Goal: Task Accomplishment & Management: Use online tool/utility

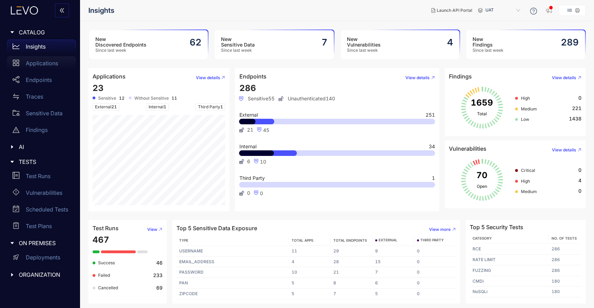
click at [40, 62] on p "Applications" at bounding box center [42, 63] width 32 height 6
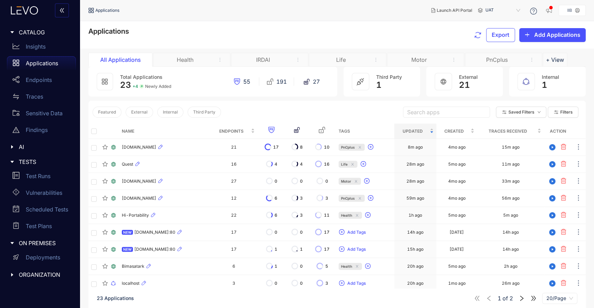
click at [494, 60] on div "PnCplus" at bounding box center [496, 60] width 52 height 6
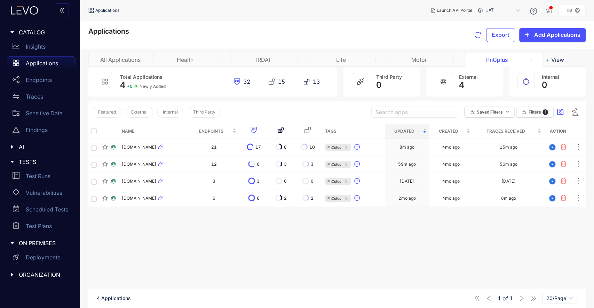
click at [160, 219] on div "Name Endpoints Tags Updated Created Traces Received Action [DOMAIN_NAME] 21 17 …" at bounding box center [336, 227] width 497 height 207
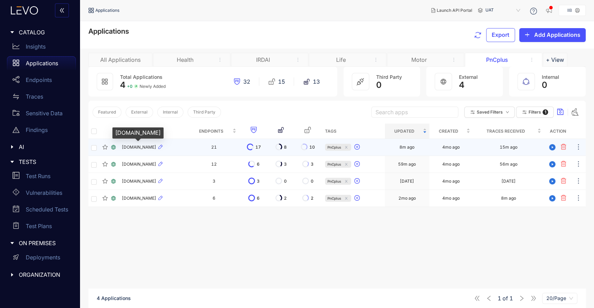
click at [142, 149] on span "[DOMAIN_NAME]" at bounding box center [139, 147] width 34 height 5
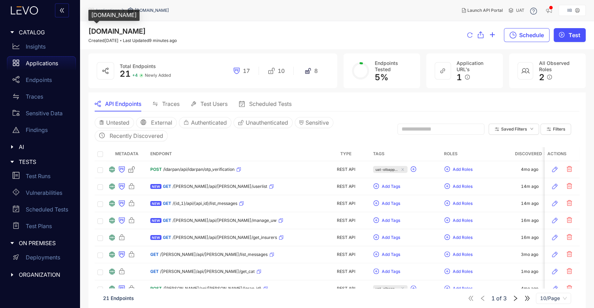
drag, startPoint x: 157, startPoint y: 28, endPoint x: 85, endPoint y: 28, distance: 71.6
click at [85, 28] on div "[DOMAIN_NAME] Created [DATE] Last Updated 9 minutes ago Schedule Test" at bounding box center [337, 35] width 514 height 28
copy span "[DOMAIN_NAME]"
drag, startPoint x: 200, startPoint y: 18, endPoint x: 198, endPoint y: 28, distance: 10.0
click at [191, 34] on div "Applications [DOMAIN_NAME] Launch API Portal UAT IIB [DOMAIN_NAME] Created [DAT…" at bounding box center [337, 154] width 514 height 308
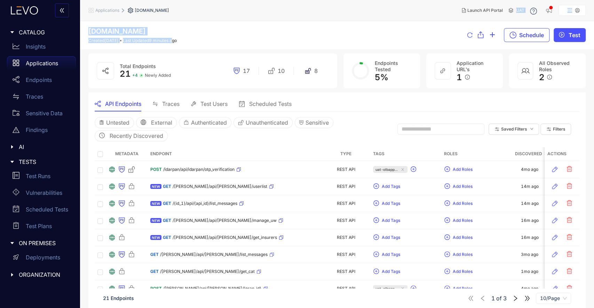
click at [35, 61] on p "Applications" at bounding box center [42, 63] width 32 height 6
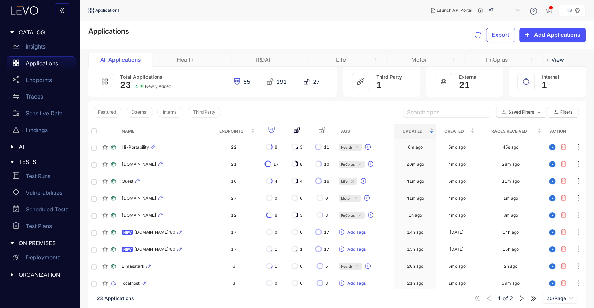
click at [424, 55] on div "Motor" at bounding box center [425, 60] width 77 height 14
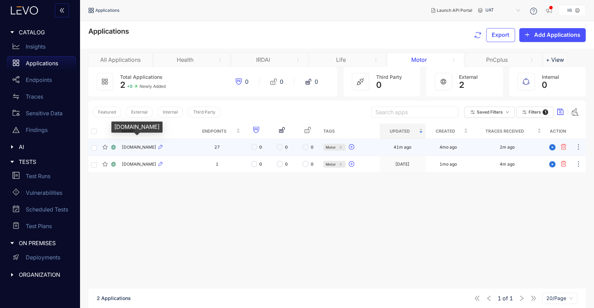
click at [147, 147] on span "[DOMAIN_NAME]" at bounding box center [139, 147] width 34 height 5
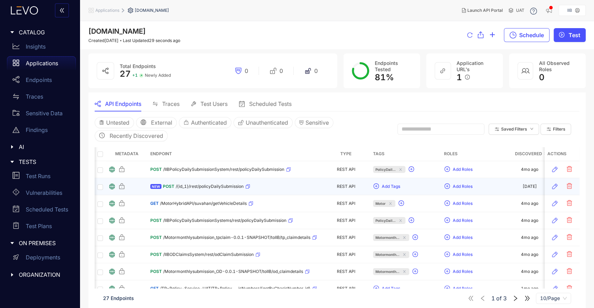
scroll to position [0, 72]
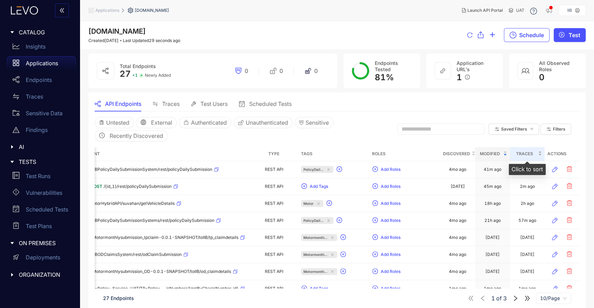
click at [520, 153] on span "Traces" at bounding box center [524, 154] width 24 height 8
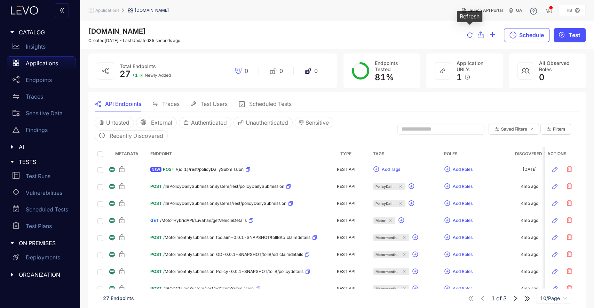
click at [467, 38] on icon "reload" at bounding box center [470, 35] width 6 height 6
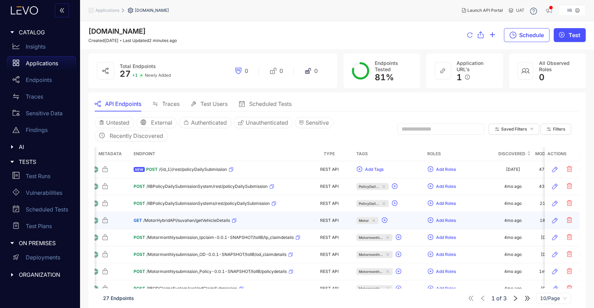
scroll to position [0, 8]
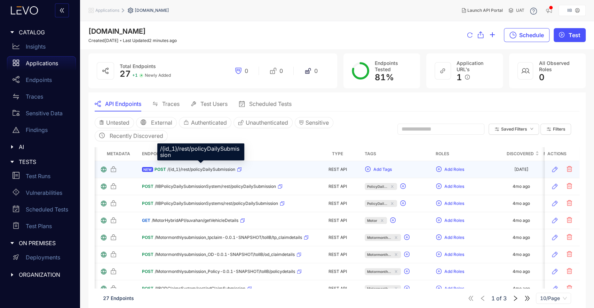
click at [216, 168] on span "/{id_1}/rest/policyDailySubmission" at bounding box center [201, 169] width 68 height 5
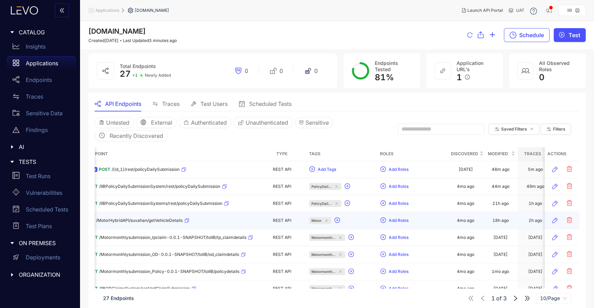
scroll to position [0, 72]
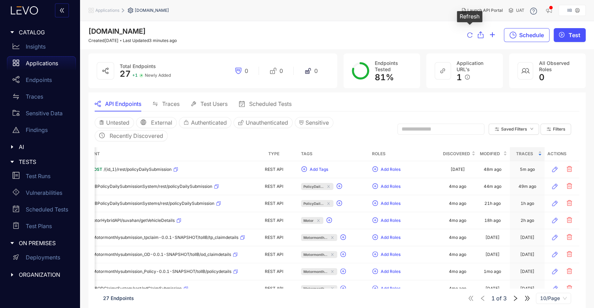
click at [469, 34] on icon "reload" at bounding box center [470, 35] width 6 height 6
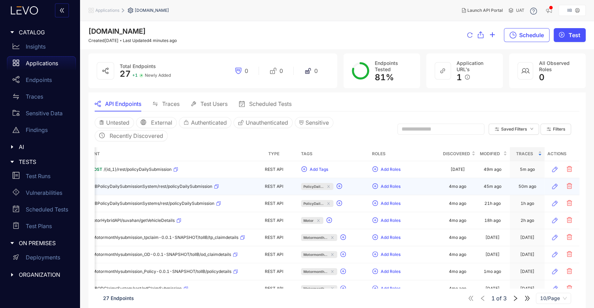
scroll to position [0, 0]
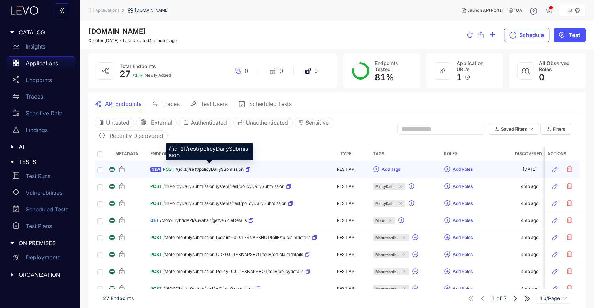
click at [204, 169] on span "/{id_1}/rest/policyDailySubmission" at bounding box center [210, 169] width 68 height 5
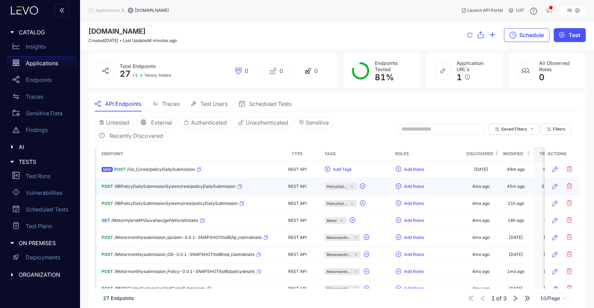
scroll to position [0, 72]
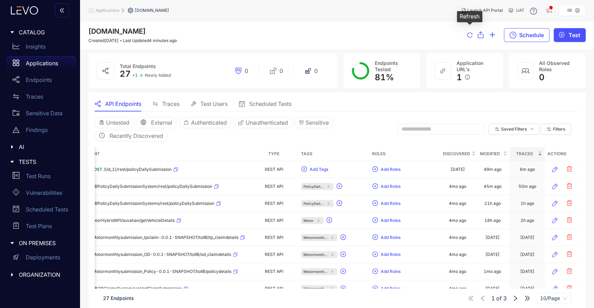
click at [468, 37] on icon "reload" at bounding box center [470, 35] width 6 height 6
click at [528, 155] on span "Traces" at bounding box center [524, 154] width 24 height 8
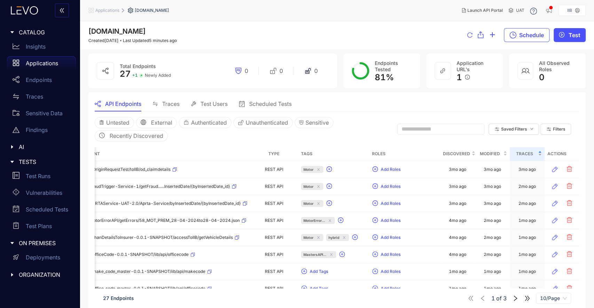
click at [528, 155] on span "Traces" at bounding box center [524, 154] width 24 height 8
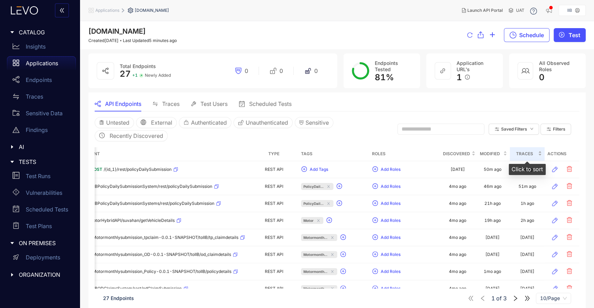
click at [525, 155] on span "Traces" at bounding box center [524, 154] width 24 height 8
click at [522, 157] on span "Traces" at bounding box center [524, 154] width 24 height 8
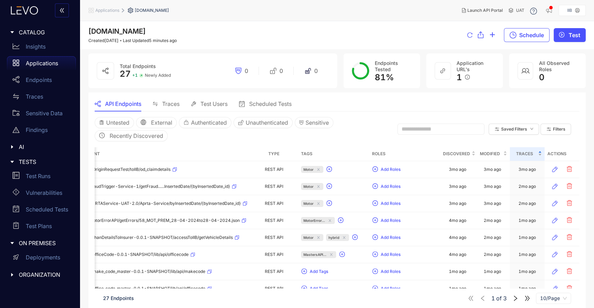
click at [522, 157] on span "Traces" at bounding box center [524, 154] width 24 height 8
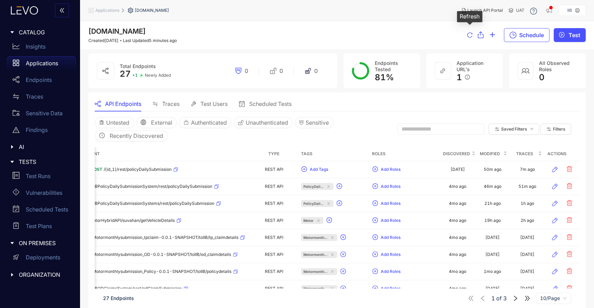
click at [471, 38] on icon "reload" at bounding box center [470, 35] width 6 height 6
click at [41, 62] on p "Applications" at bounding box center [42, 63] width 32 height 6
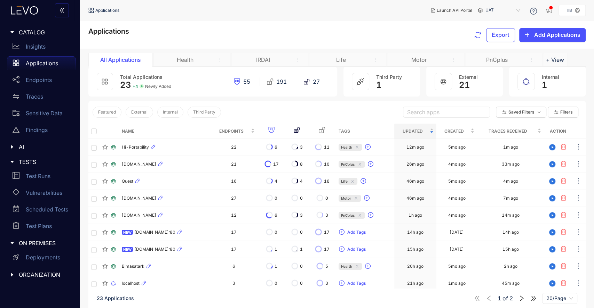
click at [423, 59] on div "Motor" at bounding box center [419, 60] width 52 height 6
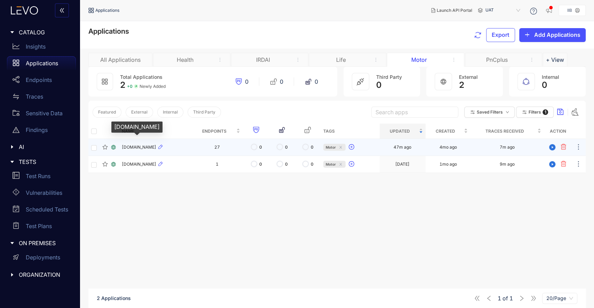
click at [156, 147] on span "[DOMAIN_NAME]" at bounding box center [139, 147] width 34 height 5
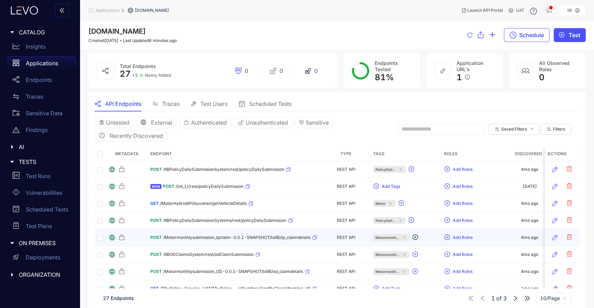
scroll to position [0, 72]
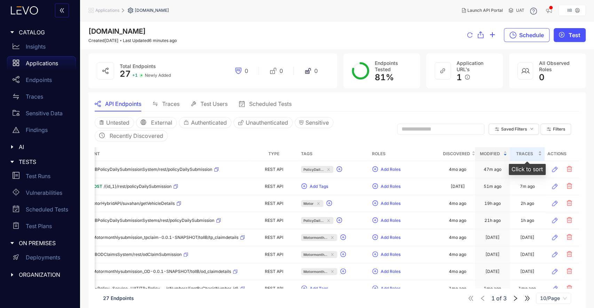
click at [524, 155] on span "Traces" at bounding box center [524, 154] width 24 height 8
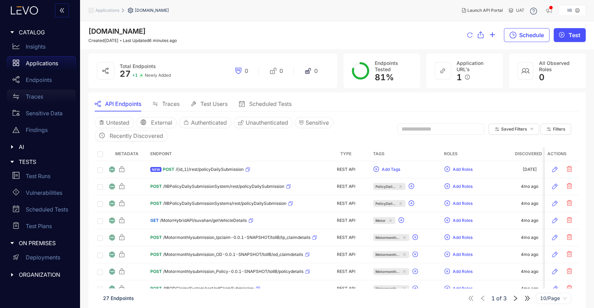
click at [40, 98] on p "Traces" at bounding box center [34, 97] width 17 height 6
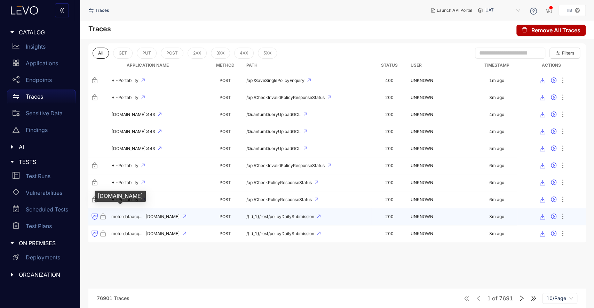
click at [125, 215] on span "motordataacq......[DOMAIN_NAME]" at bounding box center [145, 217] width 69 height 5
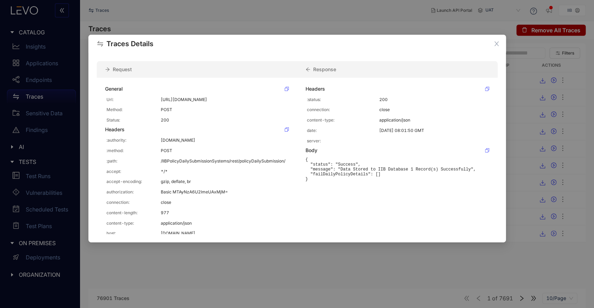
click at [281, 280] on div "Traces Details Request Response General Url: [URL][DOMAIN_NAME] Method: POST St…" at bounding box center [297, 154] width 594 height 308
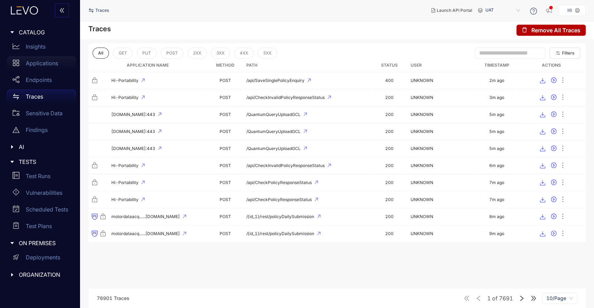
click at [45, 63] on p "Applications" at bounding box center [42, 63] width 32 height 6
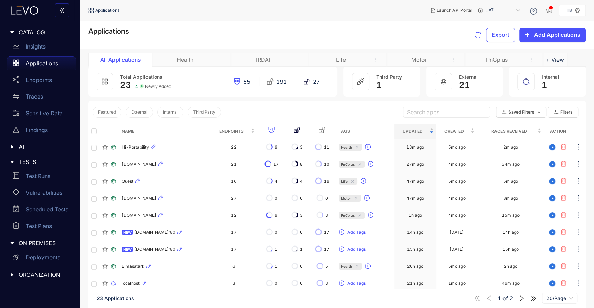
click at [423, 54] on div "Motor" at bounding box center [425, 60] width 77 height 14
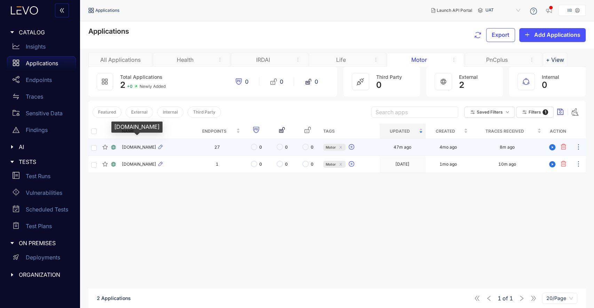
click at [156, 147] on span "[DOMAIN_NAME]" at bounding box center [139, 147] width 34 height 5
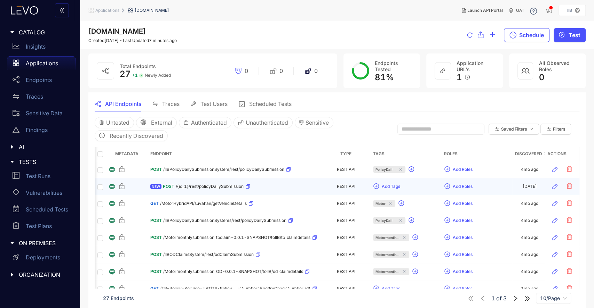
scroll to position [0, 72]
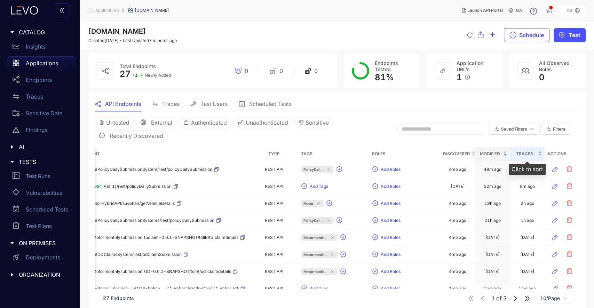
click at [523, 156] on span "Traces" at bounding box center [524, 154] width 24 height 8
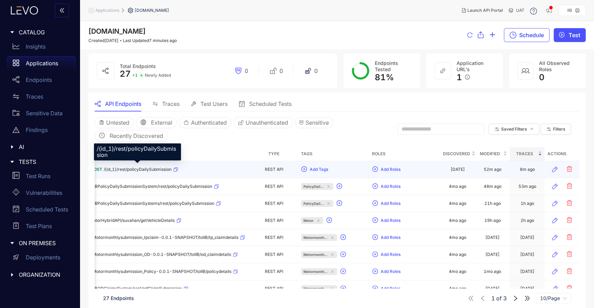
click at [158, 170] on span "/{id_1}/rest/policyDailySubmission" at bounding box center [138, 169] width 68 height 5
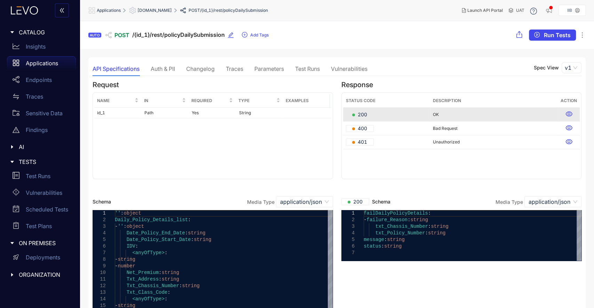
click at [550, 32] on span "Run Tests" at bounding box center [557, 35] width 27 height 6
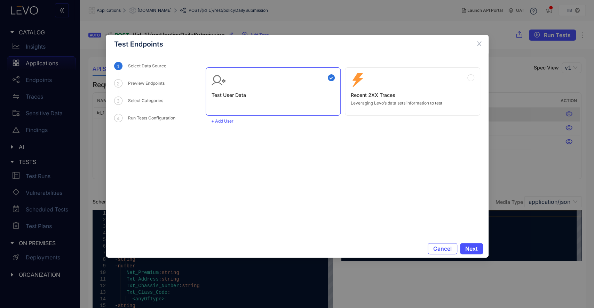
click at [389, 89] on div "Zero Config Recent 2XX Traces Leveraging Levo’s data sets information to test" at bounding box center [412, 89] width 123 height 32
click at [473, 250] on span "Next" at bounding box center [471, 249] width 13 height 6
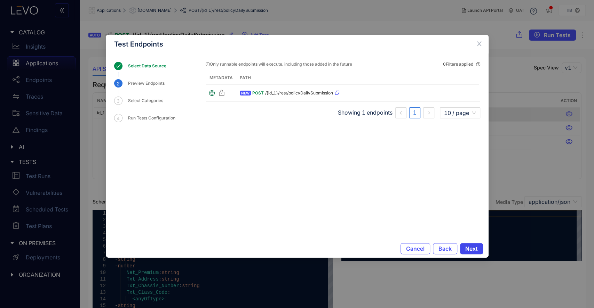
click at [473, 250] on span "Next" at bounding box center [471, 249] width 13 height 6
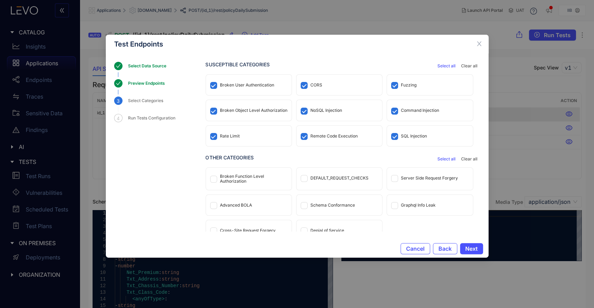
click at [333, 176] on div "DEFAULT_REQUEST_CHECKS" at bounding box center [339, 178] width 86 height 21
click at [240, 204] on div "Advanced BOLA" at bounding box center [236, 205] width 32 height 5
click at [222, 181] on div "Broken Function Level Authorization" at bounding box center [253, 179] width 67 height 10
click at [233, 138] on div "Rate Limit" at bounding box center [230, 136] width 20 height 5
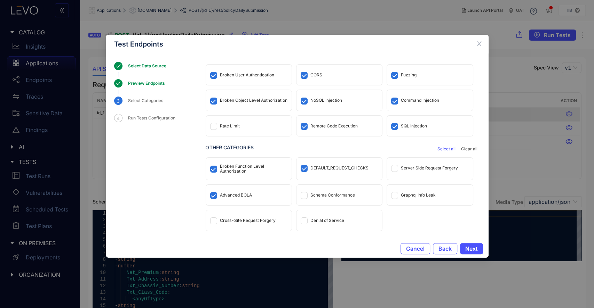
scroll to position [10, 0]
click at [327, 191] on div "Schema Conformance" at bounding box center [339, 195] width 86 height 21
click at [256, 223] on div "Cross-Site Request Forgery" at bounding box center [248, 220] width 56 height 5
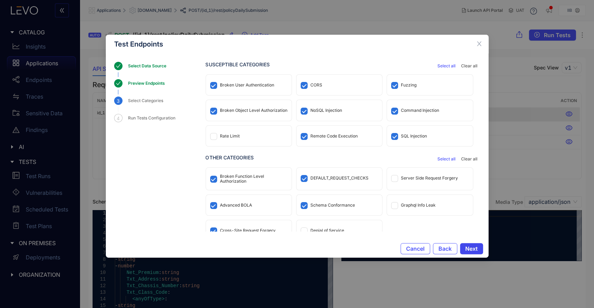
click at [474, 243] on button "Next" at bounding box center [471, 248] width 23 height 11
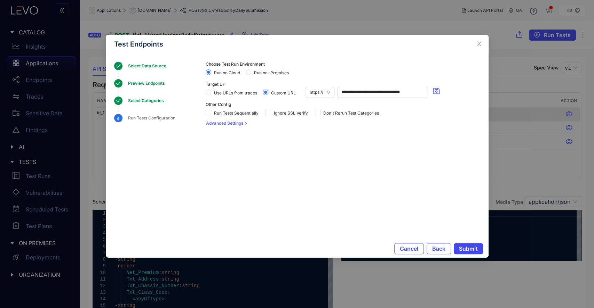
click at [474, 243] on button "Submit" at bounding box center [467, 248] width 29 height 11
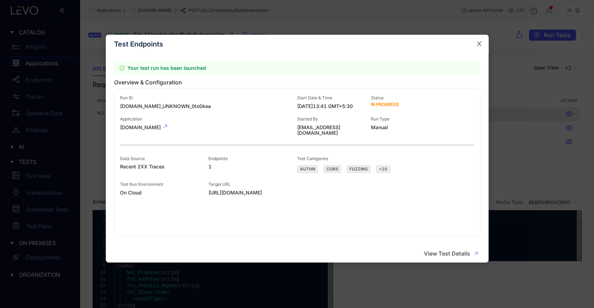
click at [479, 44] on icon "close" at bounding box center [478, 44] width 5 height 5
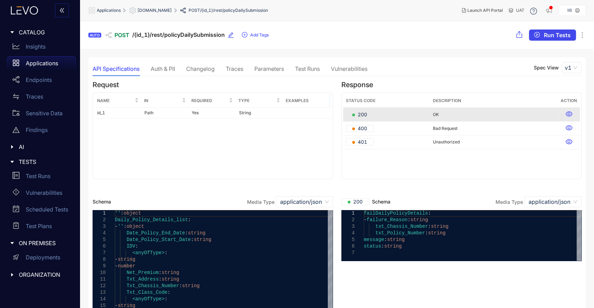
click at [549, 35] on span "Run Tests" at bounding box center [557, 35] width 27 height 6
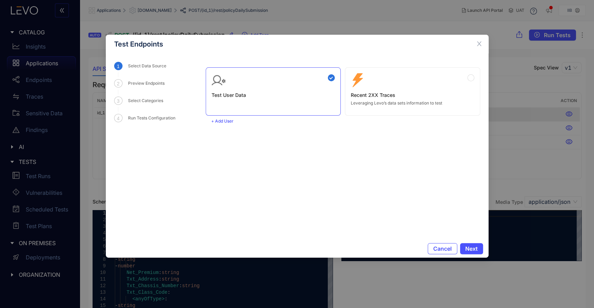
click at [415, 76] on div "Zero Config Recent 2XX Traces Leveraging Levo’s data sets information to test" at bounding box center [412, 89] width 123 height 32
click at [472, 247] on span "Next" at bounding box center [471, 249] width 13 height 6
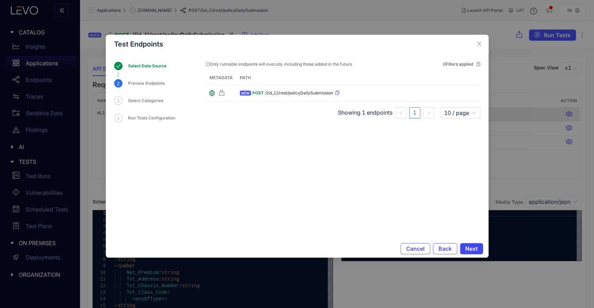
click at [476, 251] on span "Next" at bounding box center [471, 249] width 13 height 6
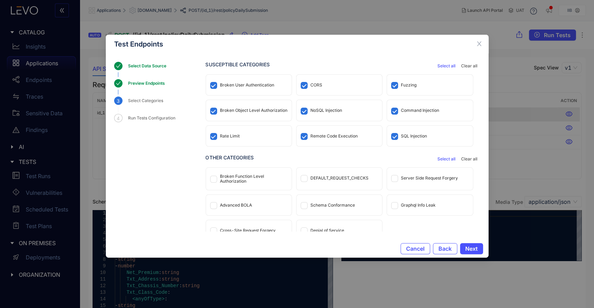
click at [333, 180] on div "DEFAULT_REQUEST_CHECKS" at bounding box center [339, 178] width 58 height 5
click at [403, 185] on div "Server Side Request Forgery" at bounding box center [430, 178] width 86 height 21
click at [239, 182] on div "Broken Function Level Authorization" at bounding box center [253, 179] width 67 height 10
click at [234, 210] on div "Advanced BOLA" at bounding box center [249, 205] width 86 height 21
click at [252, 137] on div "Rate Limit" at bounding box center [249, 136] width 86 height 21
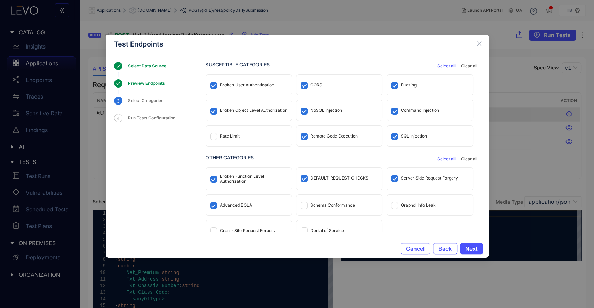
scroll to position [11, 0]
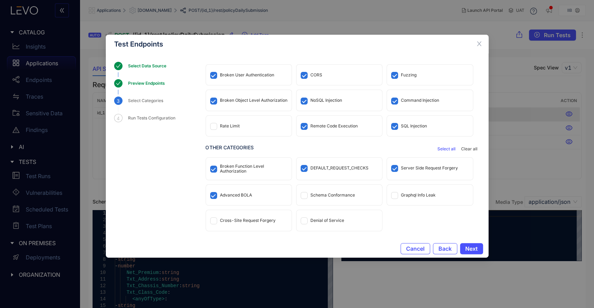
click at [255, 216] on div "Cross-Site Request Forgery" at bounding box center [249, 220] width 86 height 21
click at [465, 246] on span "Next" at bounding box center [471, 249] width 13 height 6
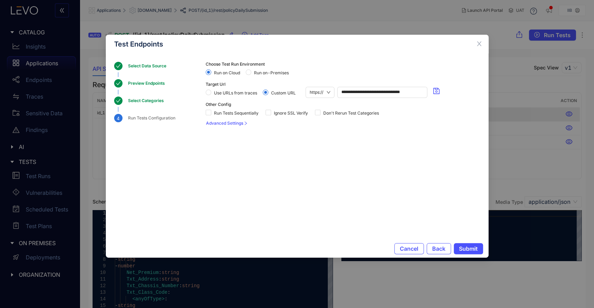
scroll to position [0, 0]
click at [466, 250] on span "Submit" at bounding box center [468, 249] width 19 height 6
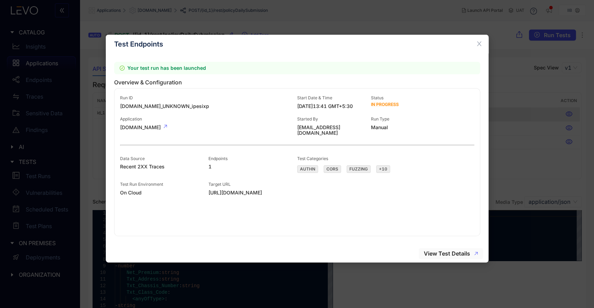
click at [451, 251] on span "View Test Details" at bounding box center [447, 254] width 46 height 6
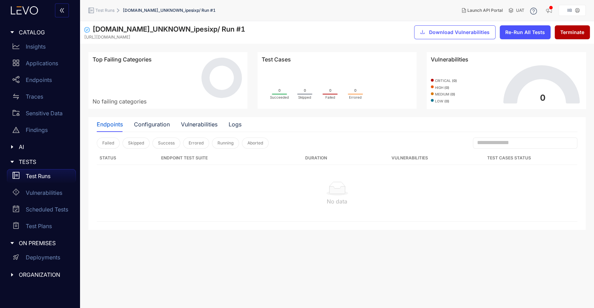
click at [43, 174] on p "Test Runs" at bounding box center [38, 176] width 25 height 6
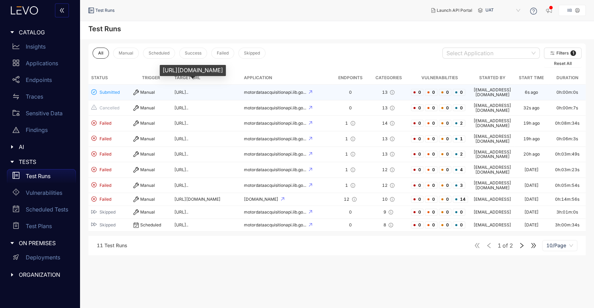
click at [188, 91] on span "[URL].." at bounding box center [181, 92] width 14 height 5
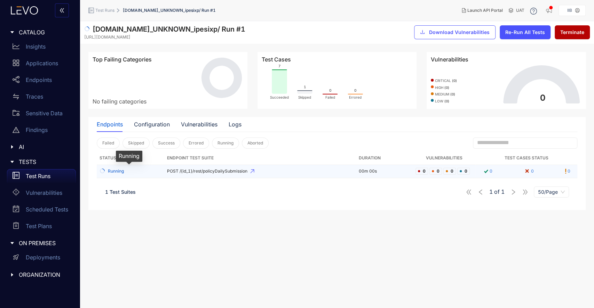
click at [117, 170] on span "Running" at bounding box center [116, 171] width 16 height 5
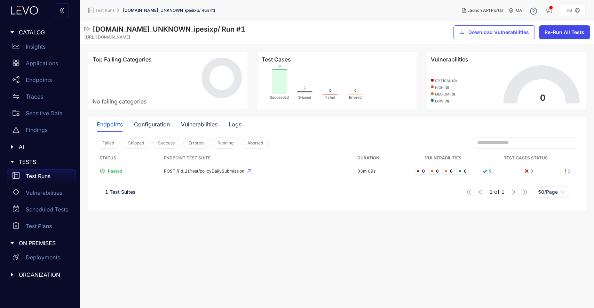
click at [574, 31] on span "Re-Run All Tests" at bounding box center [564, 33] width 40 height 6
click at [43, 177] on p "Test Runs" at bounding box center [38, 176] width 25 height 6
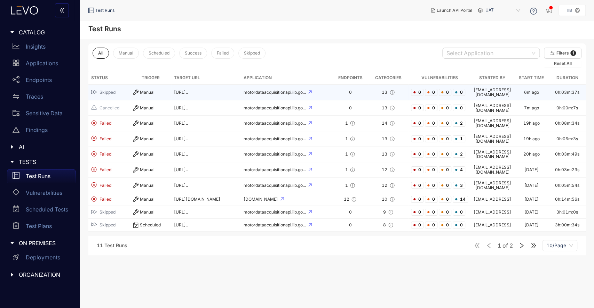
click at [216, 88] on td "[URL].." at bounding box center [206, 93] width 70 height 16
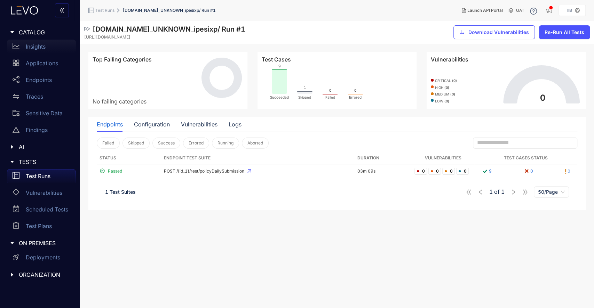
click at [36, 47] on p "Insights" at bounding box center [36, 46] width 20 height 6
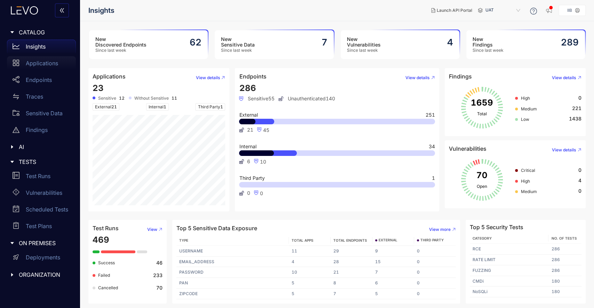
click at [46, 62] on p "Applications" at bounding box center [42, 63] width 32 height 6
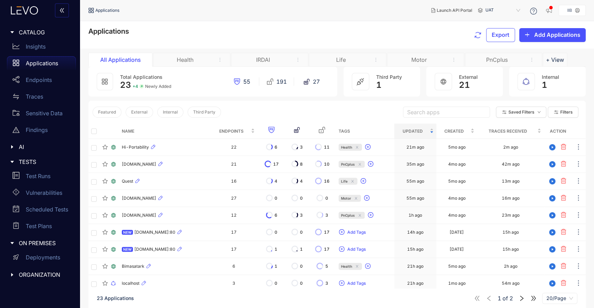
click at [421, 51] on section "Applications Export Add Applications All Applications Health IRDAI Life Motor P…" at bounding box center [337, 264] width 514 height 486
click at [421, 55] on div "Motor" at bounding box center [425, 60] width 77 height 14
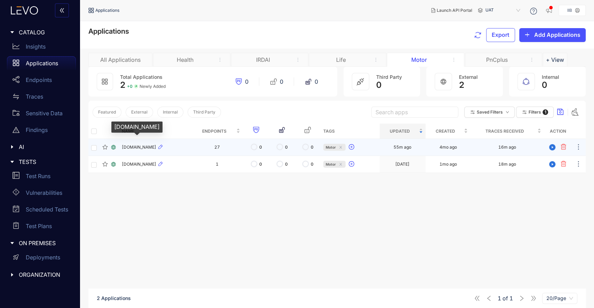
click at [154, 148] on span "[DOMAIN_NAME]" at bounding box center [139, 147] width 34 height 5
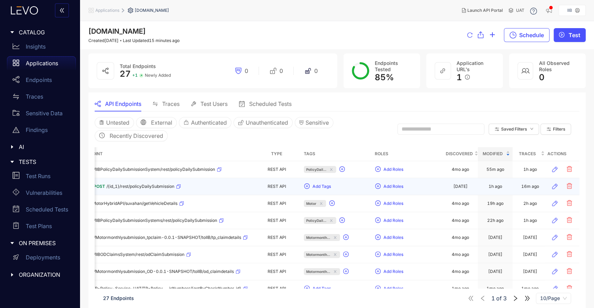
scroll to position [0, 72]
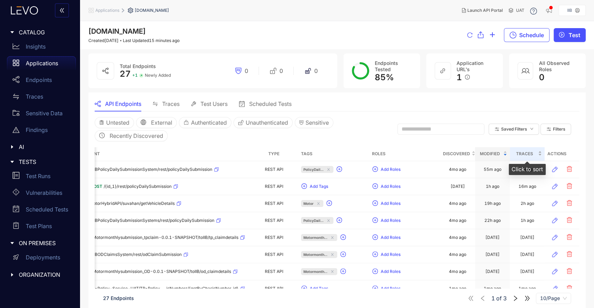
click at [522, 157] on span "Traces" at bounding box center [524, 154] width 24 height 8
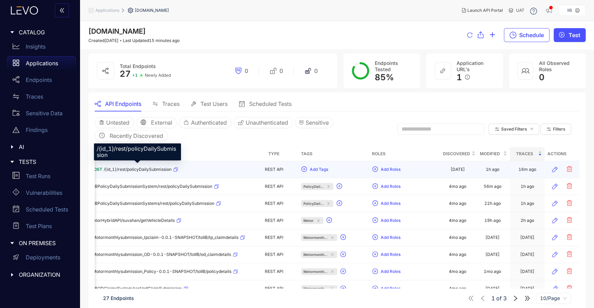
click at [153, 170] on span "/{id_1}/rest/policyDailySubmission" at bounding box center [138, 169] width 68 height 5
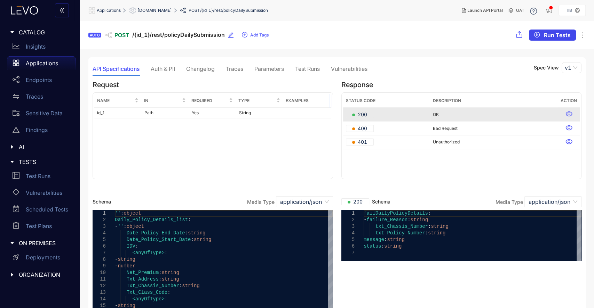
click at [551, 36] on span "Run Tests" at bounding box center [557, 35] width 27 height 6
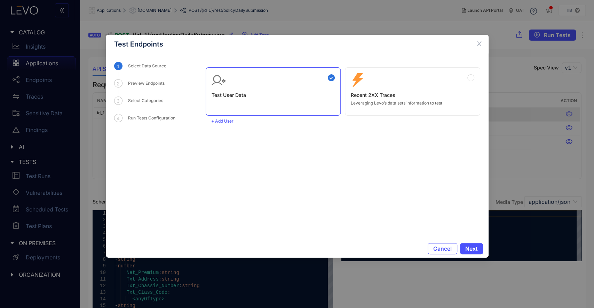
click at [437, 85] on div "Zero Config Recent 2XX Traces Leveraging Levo’s data sets information to test" at bounding box center [412, 89] width 123 height 32
click at [476, 246] on span "Next" at bounding box center [471, 249] width 13 height 6
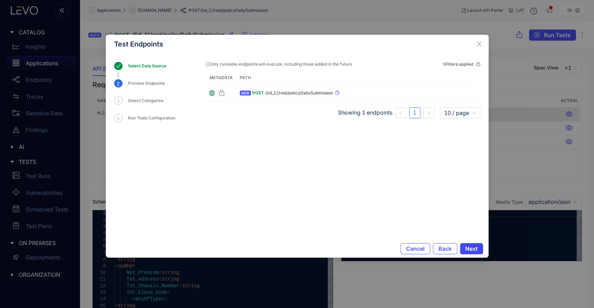
click at [473, 250] on span "Next" at bounding box center [471, 249] width 13 height 6
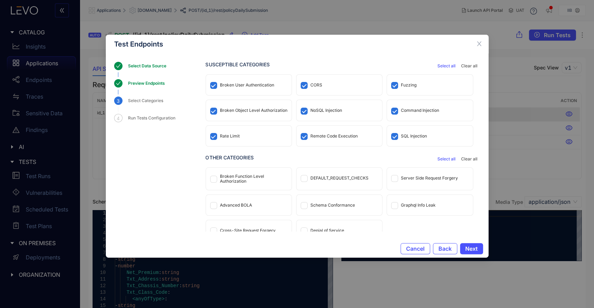
click at [257, 139] on div "Rate Limit" at bounding box center [249, 136] width 86 height 21
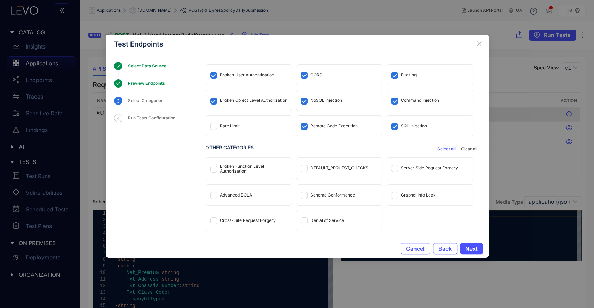
click at [342, 164] on div "DEFAULT_REQUEST_CHECKS" at bounding box center [339, 168] width 86 height 21
click at [246, 193] on div "Advanced BOLA" at bounding box center [236, 195] width 32 height 5
click at [451, 173] on div "Server Side Request Forgery" at bounding box center [430, 168] width 86 height 21
click at [473, 249] on span "Next" at bounding box center [471, 249] width 13 height 6
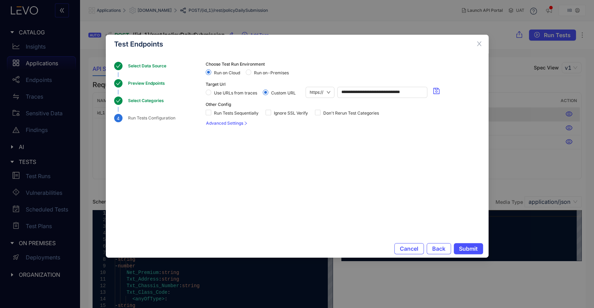
scroll to position [0, 0]
click at [267, 115] on span at bounding box center [268, 113] width 6 height 6
click at [469, 247] on span "Submit" at bounding box center [468, 249] width 19 height 6
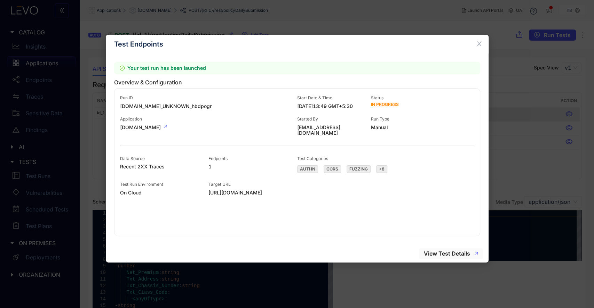
click at [450, 252] on span "View Test Details" at bounding box center [447, 254] width 46 height 6
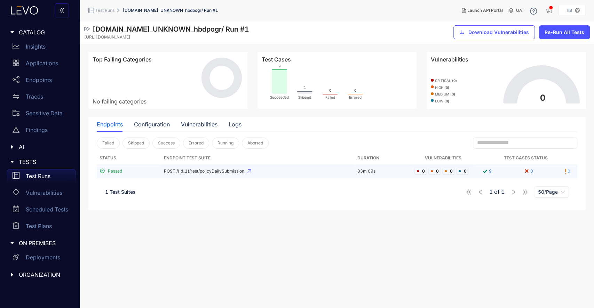
click at [186, 171] on span "POST /{id_1}/rest/policyDailySubmission" at bounding box center [258, 171] width 188 height 5
